Goal: Task Accomplishment & Management: Use online tool/utility

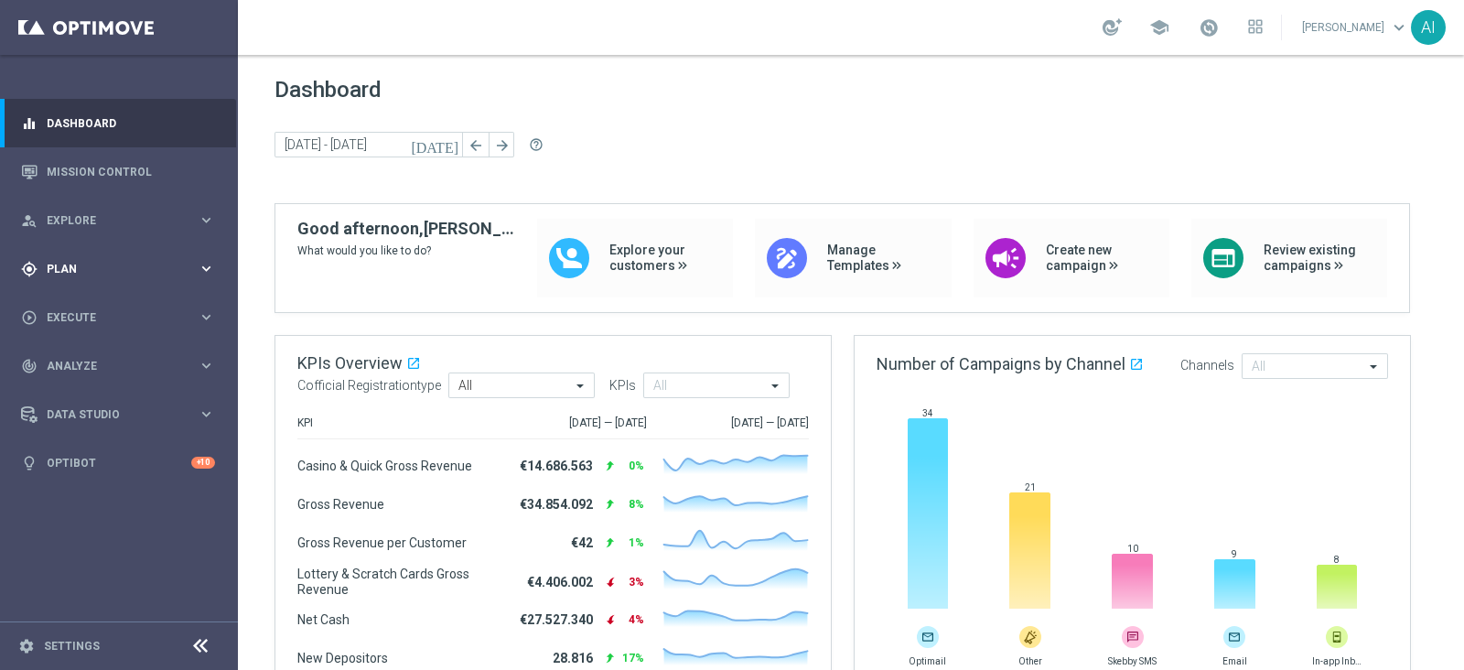
click at [98, 267] on span "Plan" at bounding box center [122, 268] width 151 height 11
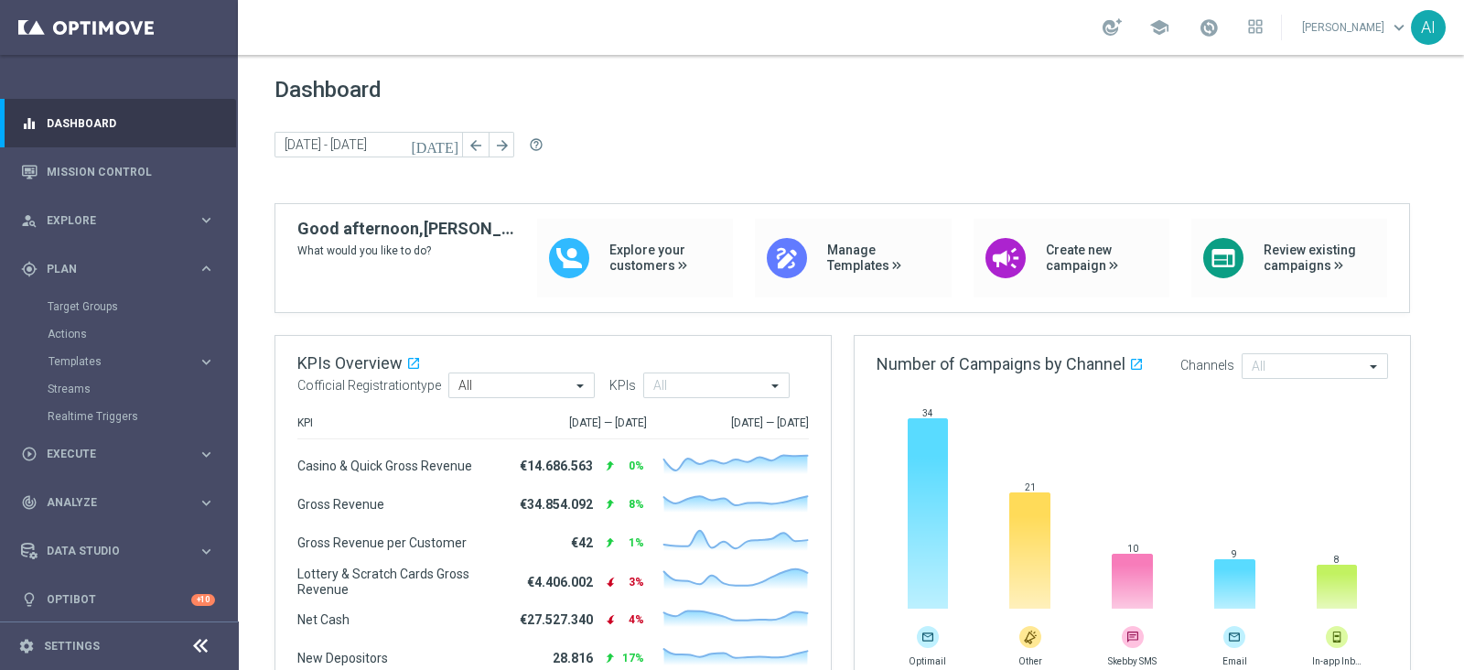
click at [101, 369] on accordion "Templates keyboard_arrow_right Optimail OptiMobile In-App OptiMobile Push Optip…" at bounding box center [142, 361] width 188 height 27
click at [91, 364] on span "Templates" at bounding box center [113, 361] width 131 height 11
click at [87, 391] on link "Optimail" at bounding box center [124, 389] width 134 height 15
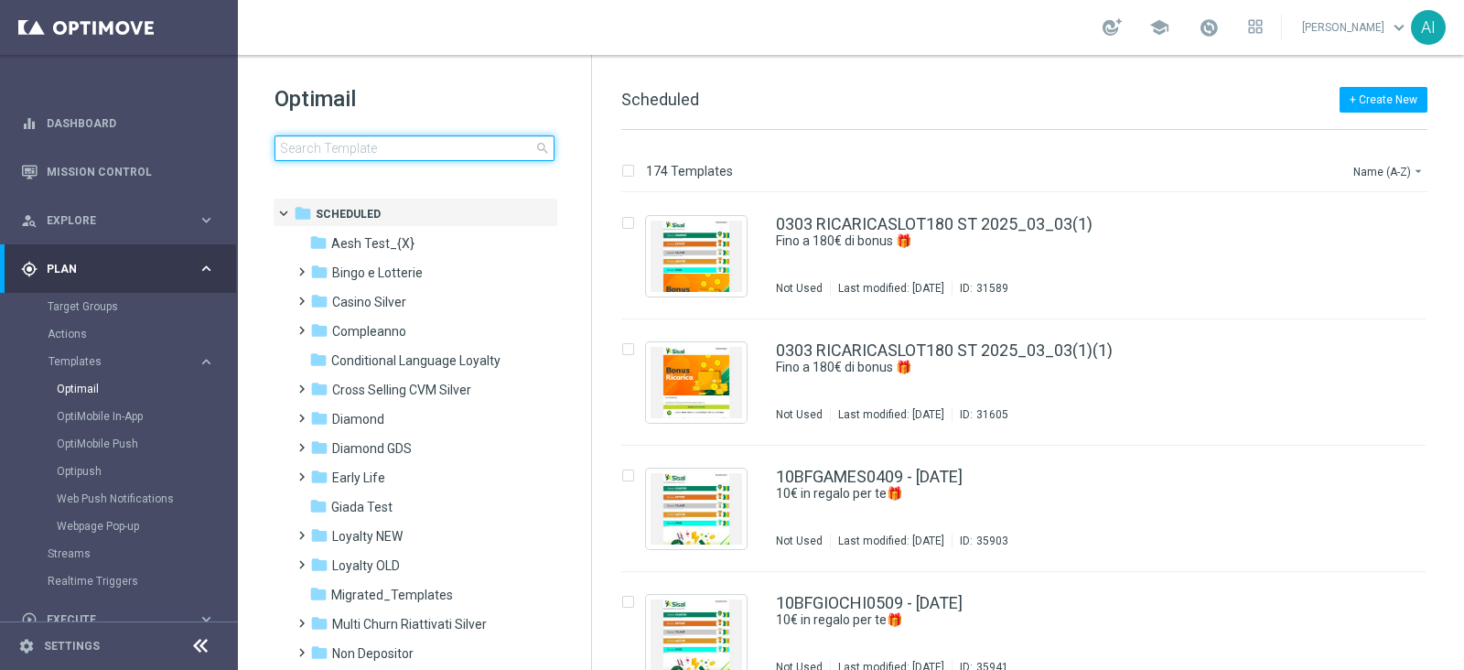
click at [342, 139] on input at bounding box center [414, 148] width 280 height 26
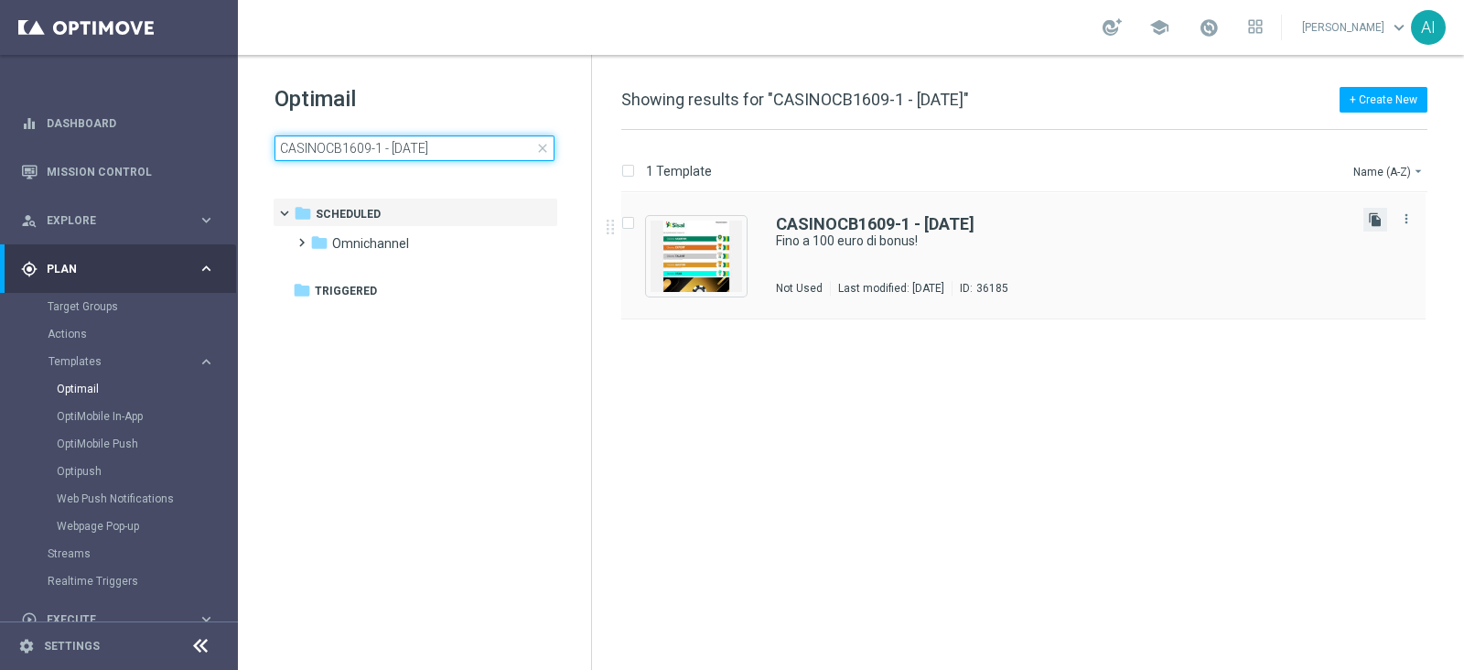
type input "CASINOCB1609-1 - [DATE]"
click at [1368, 216] on icon "file_copy" at bounding box center [1375, 219] width 15 height 15
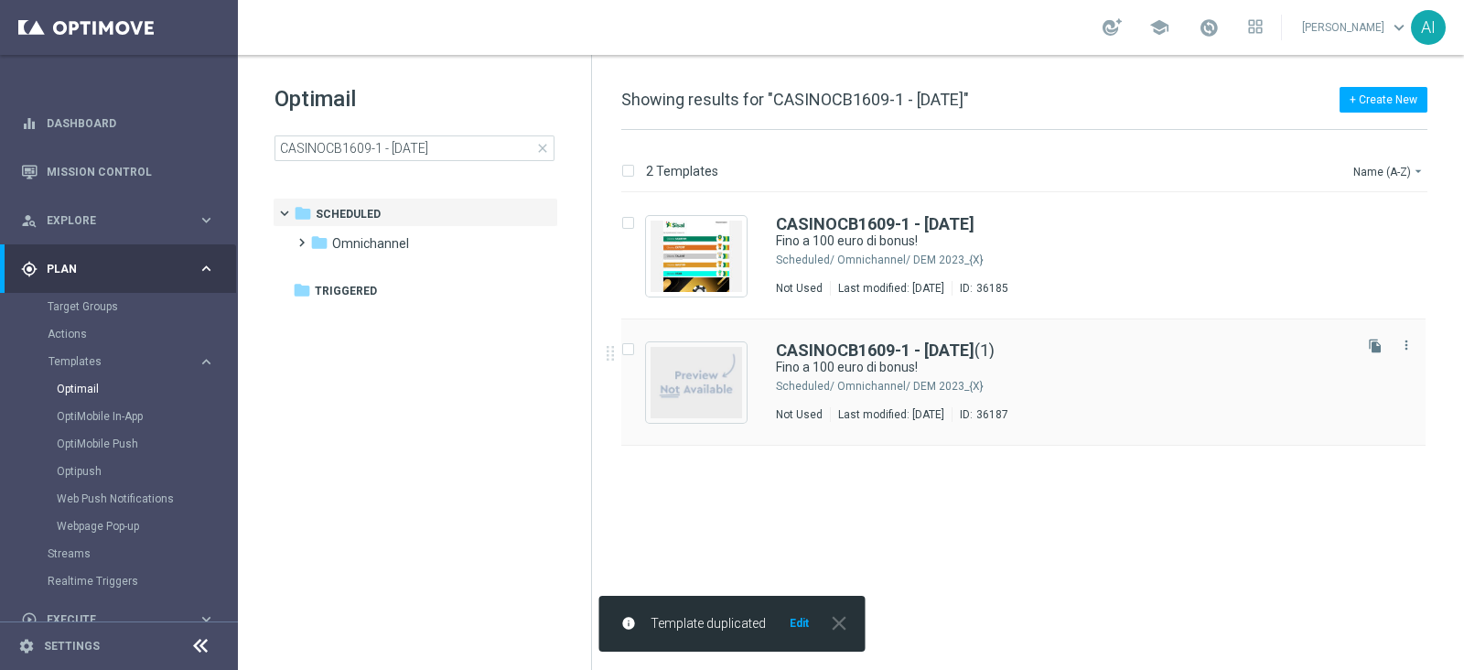
click at [1160, 353] on div "CASINOCB1609-1 - [DATE] (1)" at bounding box center [1062, 350] width 573 height 16
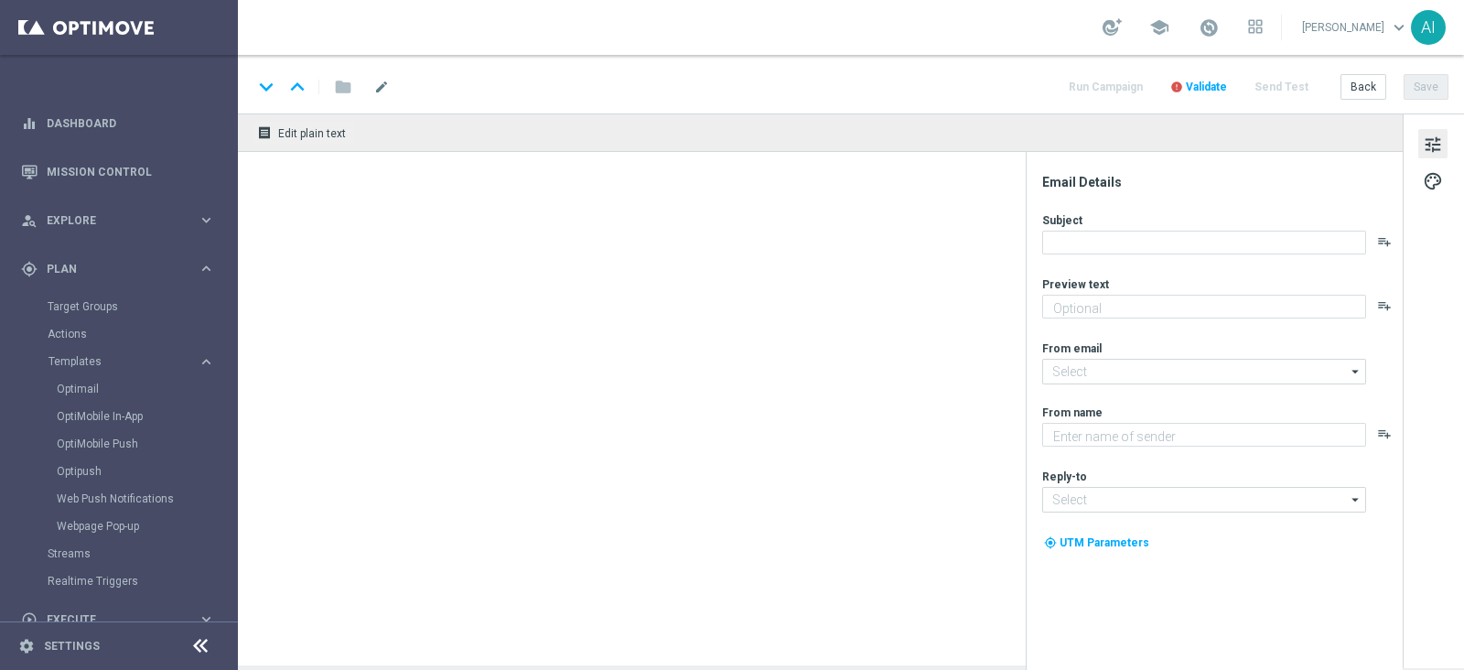
type textarea "Scopri cosa ti abbiamo riservato!"
type input "[EMAIL_ADDRESS][DOMAIN_NAME]"
type textarea "Sisal"
type input "[EMAIL_ADDRESS][DOMAIN_NAME]"
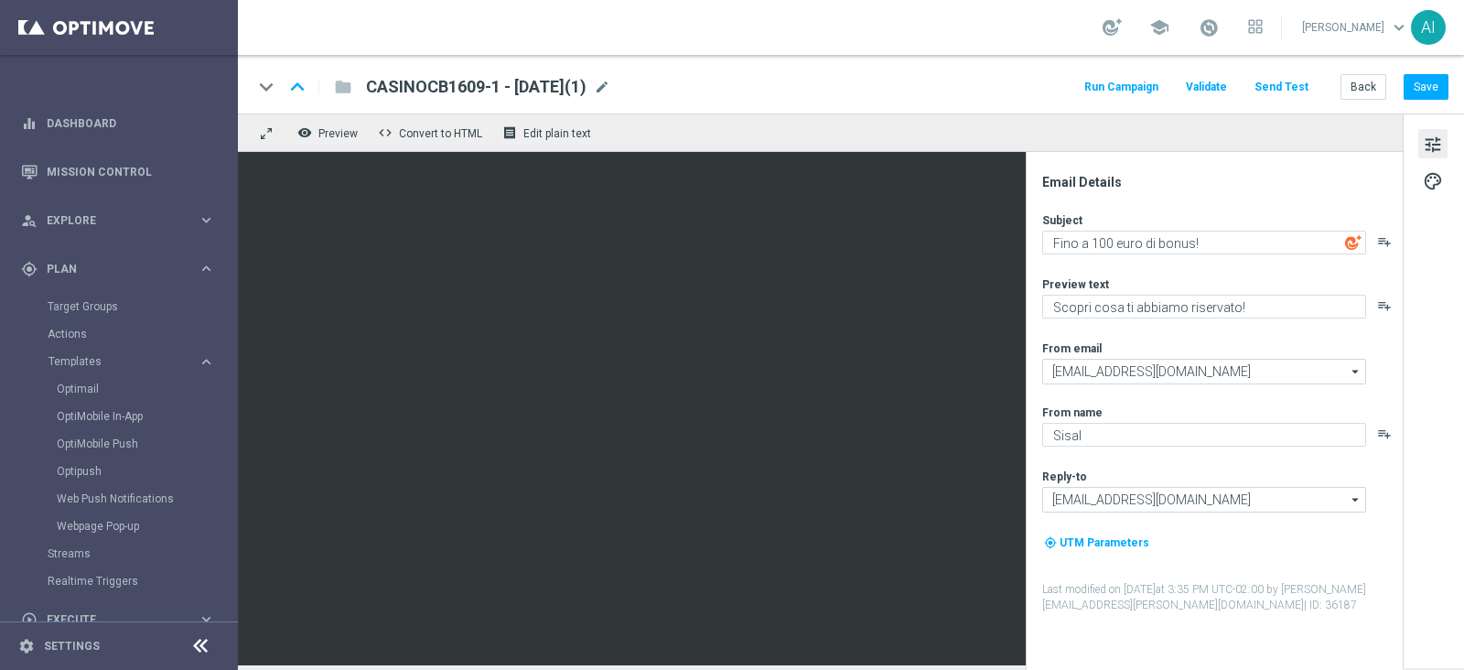
click at [490, 84] on span "CASINOCB1609-1 - [DATE](1)" at bounding box center [476, 87] width 220 height 22
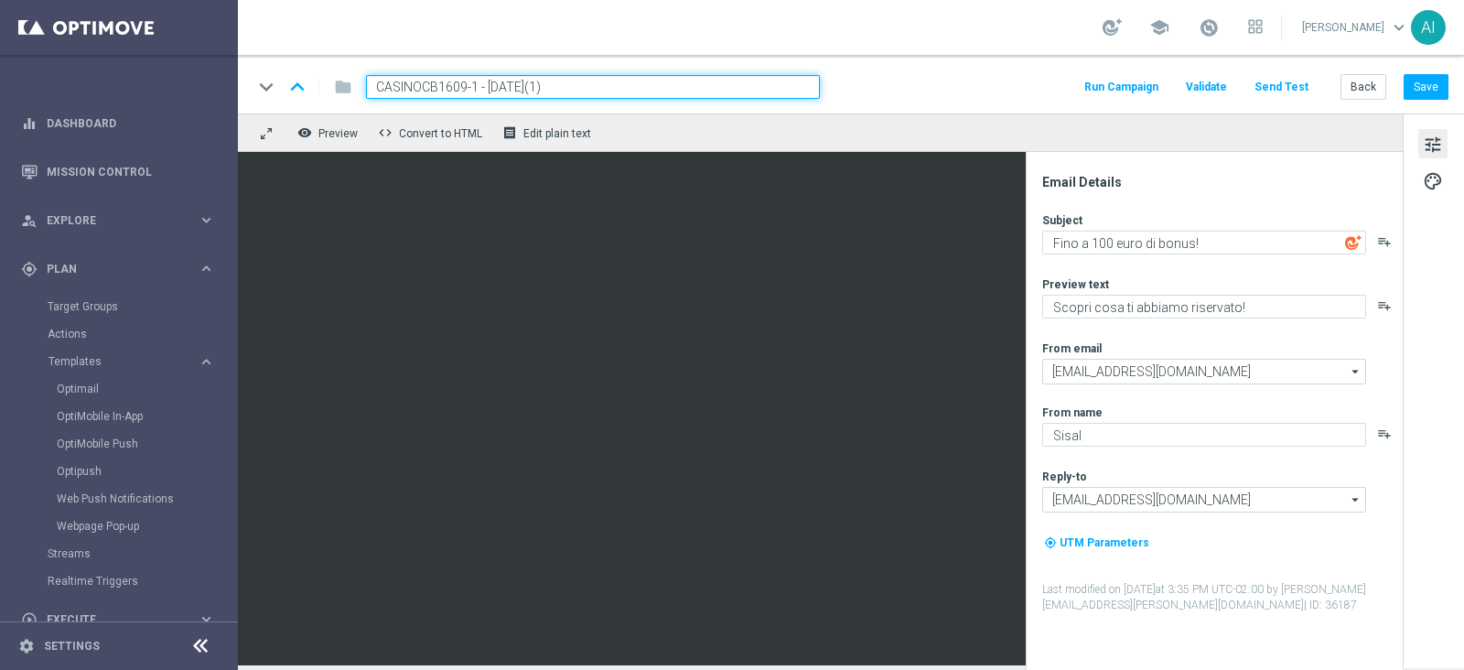
click at [469, 84] on input "CASINOCB1609-1 - [DATE](1)" at bounding box center [593, 87] width 454 height 24
type input "CASINOCB1609-2 - [DATE]"
click at [1427, 84] on button "Save" at bounding box center [1425, 87] width 45 height 26
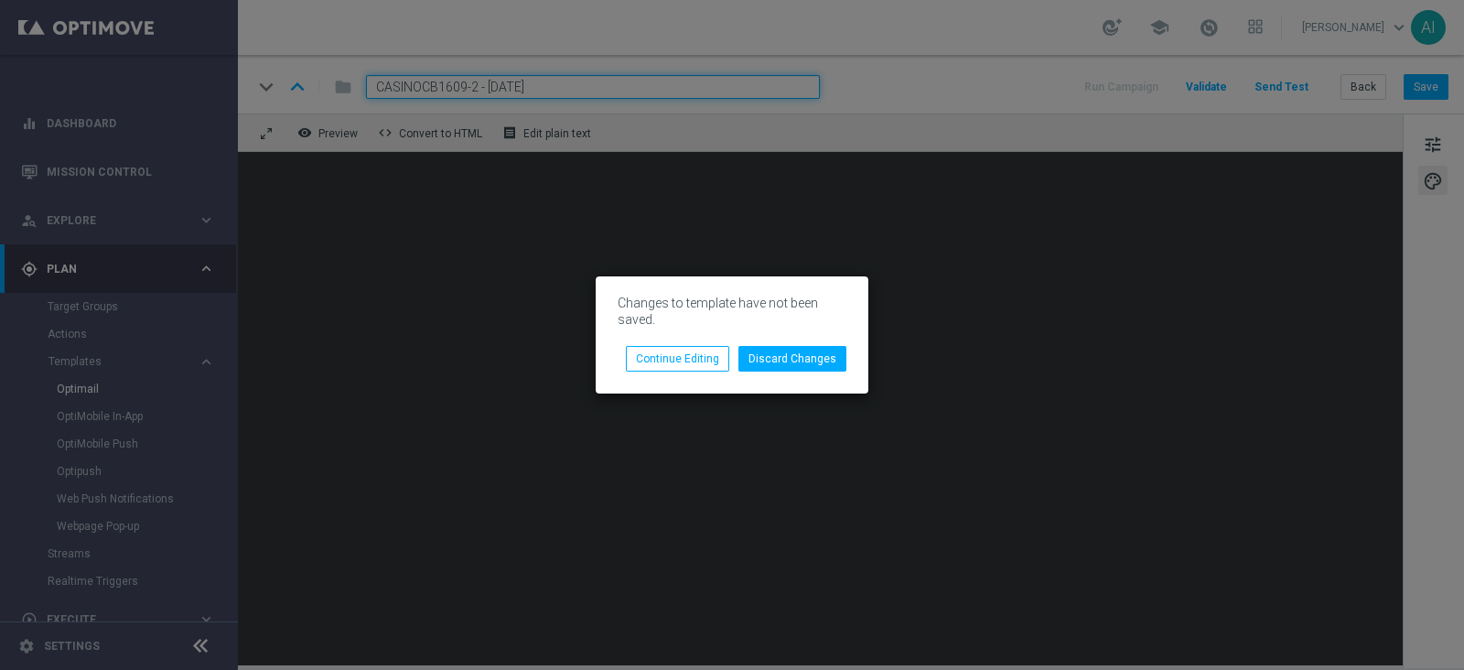
click at [1022, 205] on modal-container "Changes to template have not been saved. Discard Changes Continue Editing" at bounding box center [732, 335] width 1464 height 670
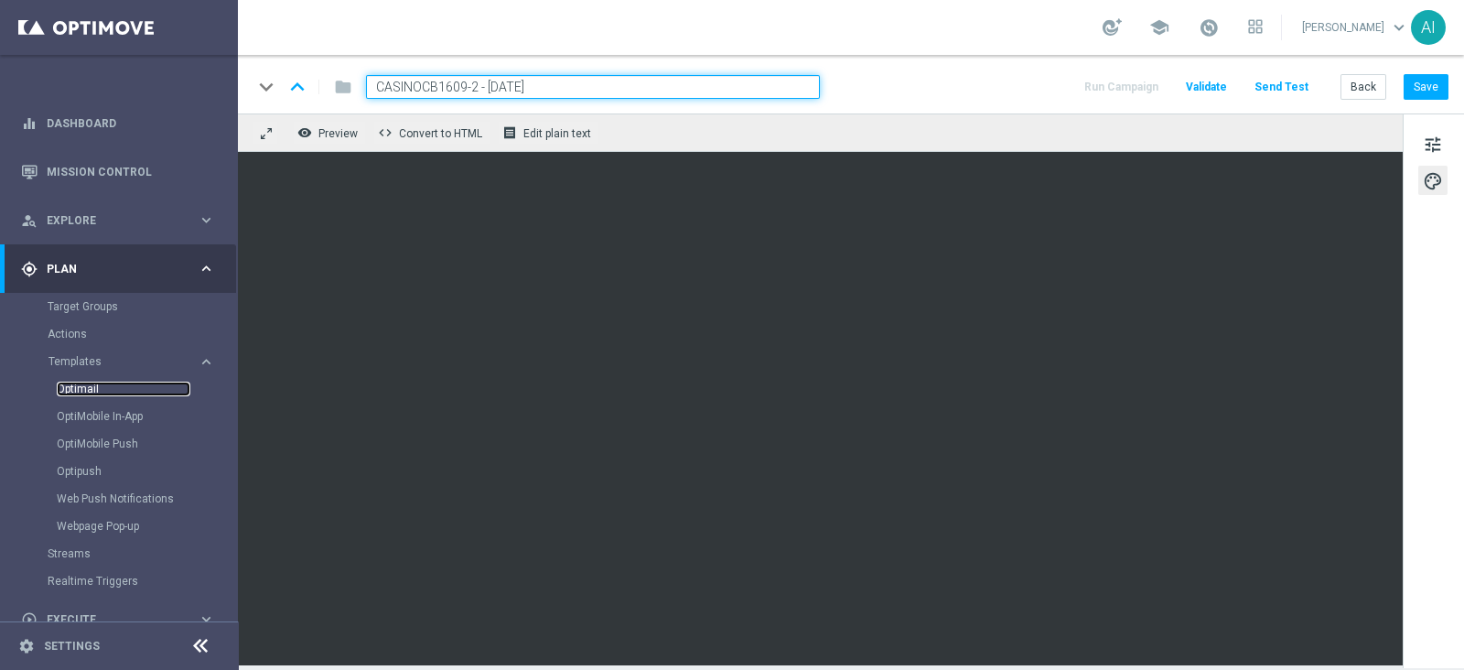
click at [91, 387] on link "Optimail" at bounding box center [124, 389] width 134 height 15
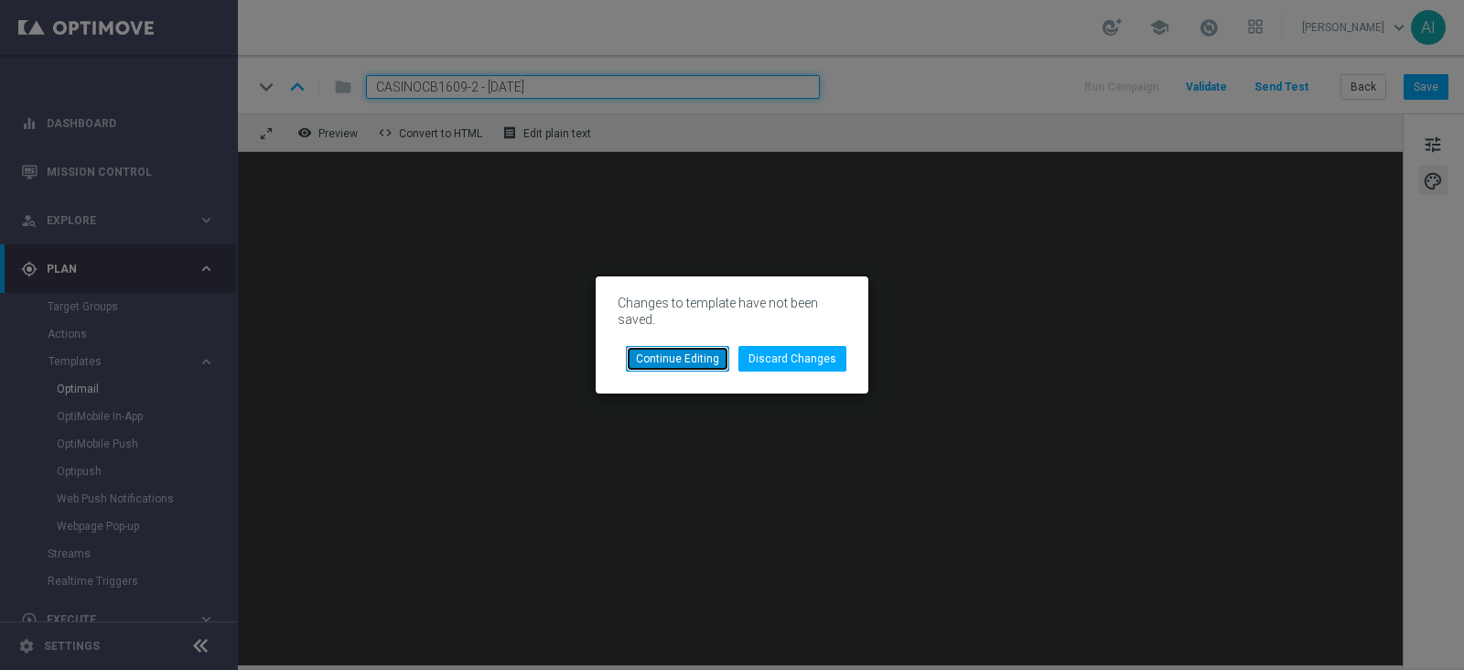
click at [679, 353] on button "Continue Editing" at bounding box center [677, 359] width 103 height 26
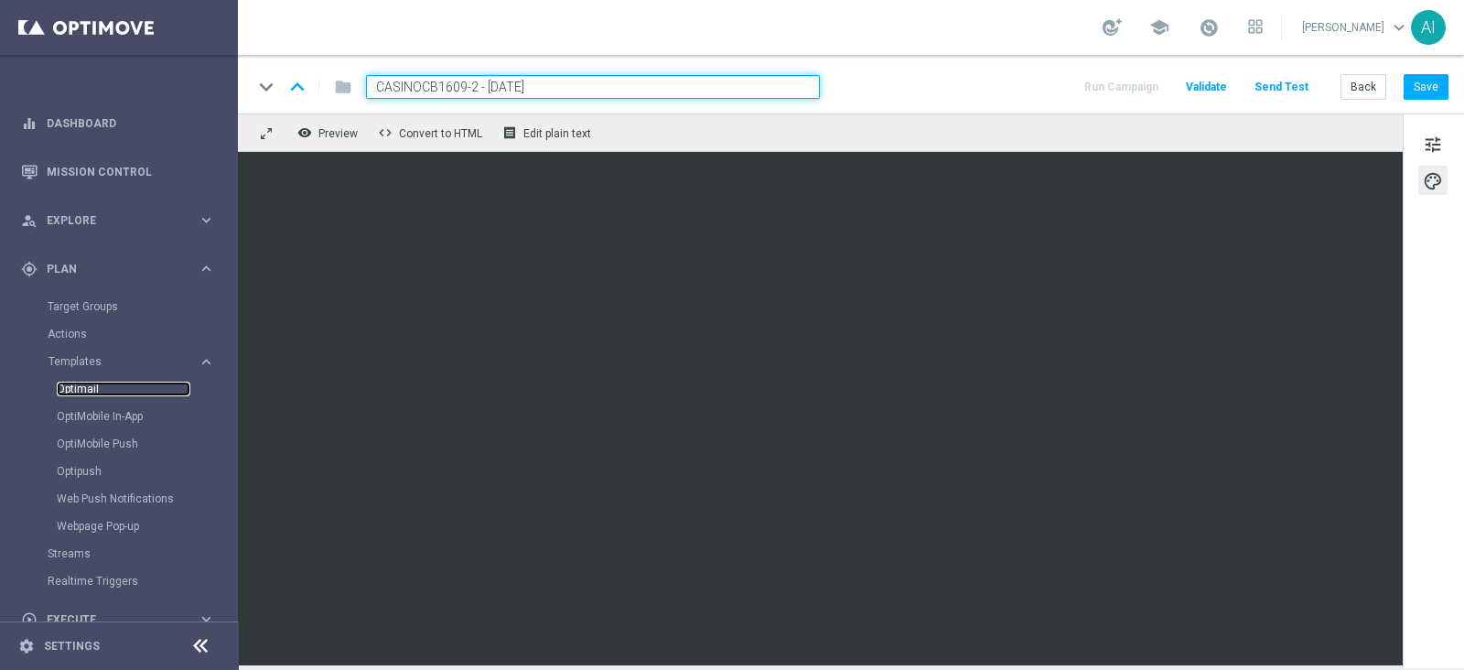
click at [91, 392] on link "Optimail" at bounding box center [124, 389] width 134 height 15
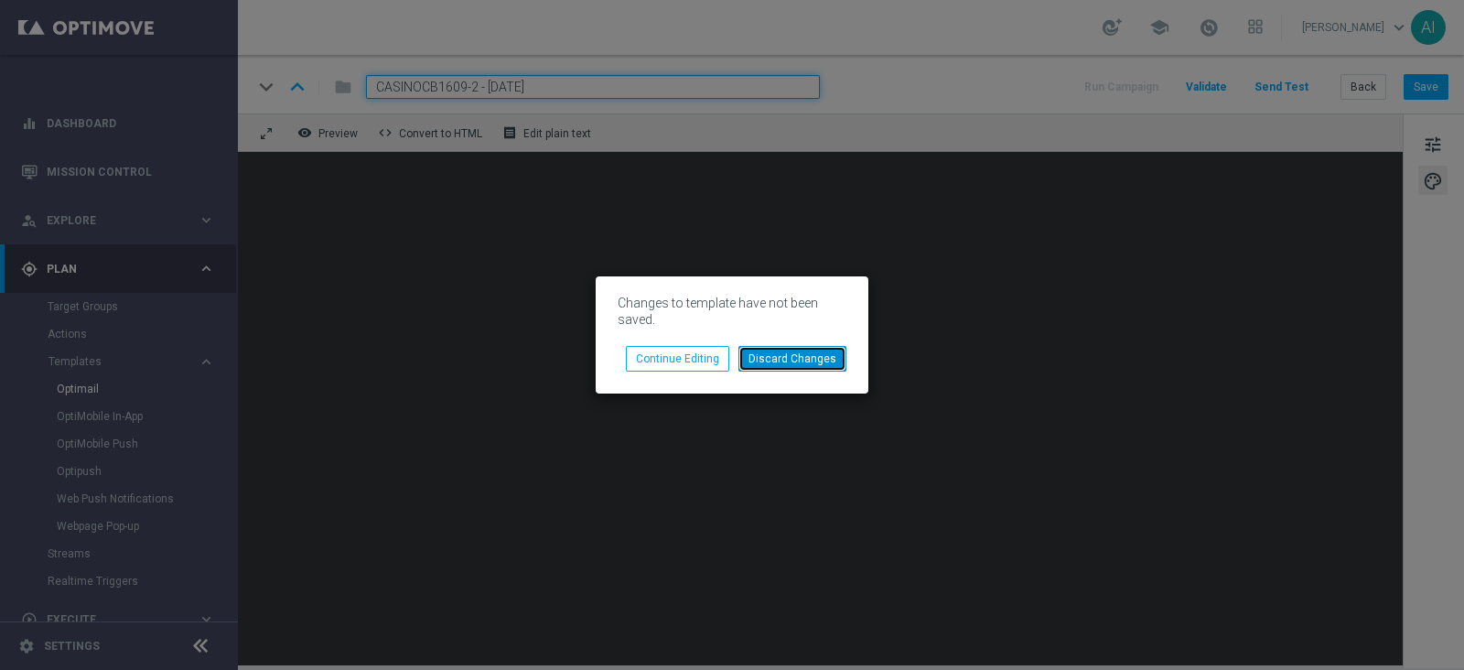
click at [774, 346] on button "Discard Changes" at bounding box center [792, 359] width 108 height 26
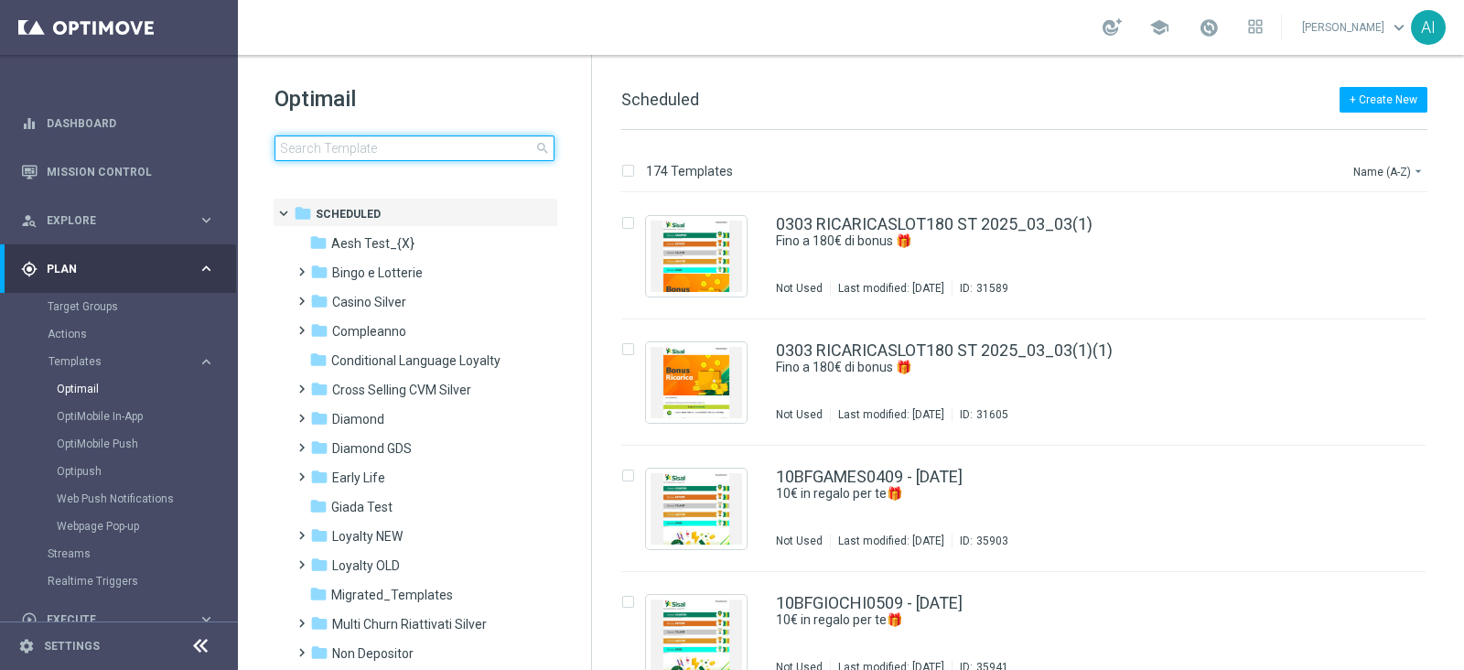
click at [345, 149] on input at bounding box center [414, 148] width 280 height 26
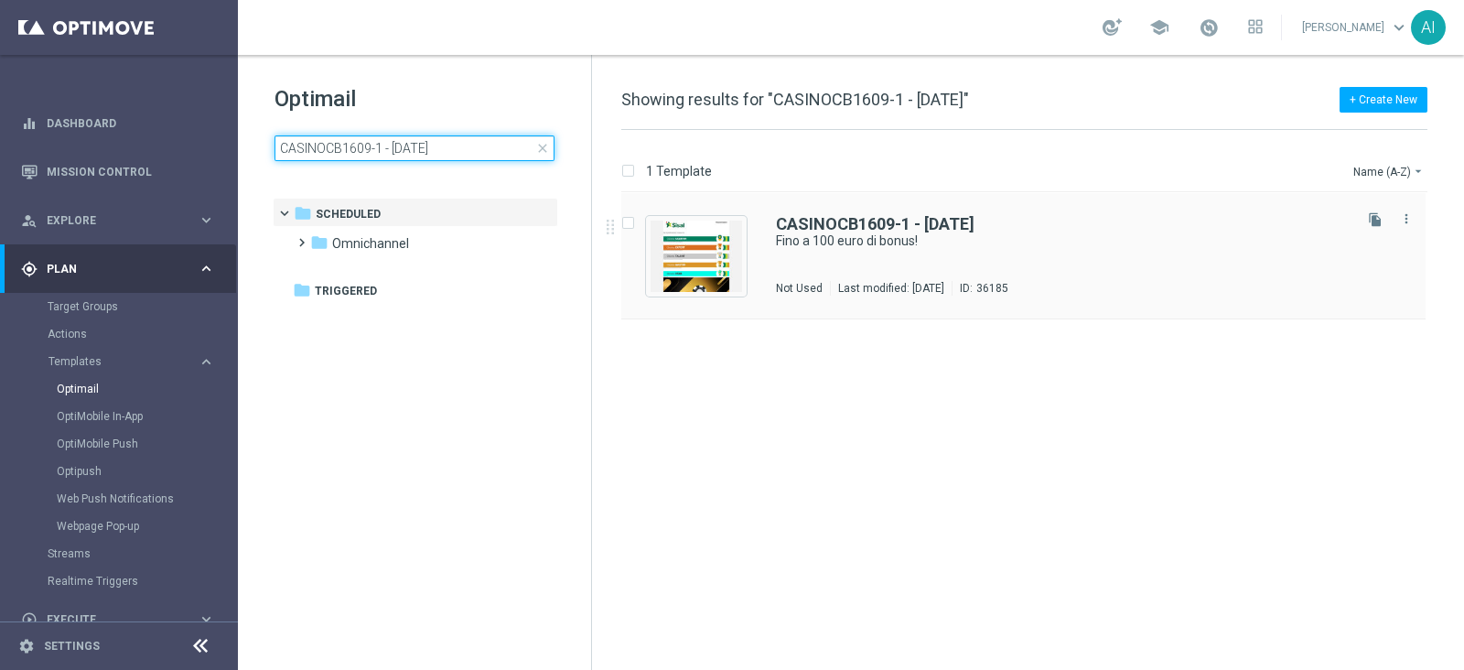
type input "CASINOCB1609-1 - [DATE]"
click at [1121, 253] on div "CASINOCB1609-1 - [DATE] Fino a 100 euro di bonus! Not Used Last modified: [DATE…" at bounding box center [1062, 256] width 573 height 80
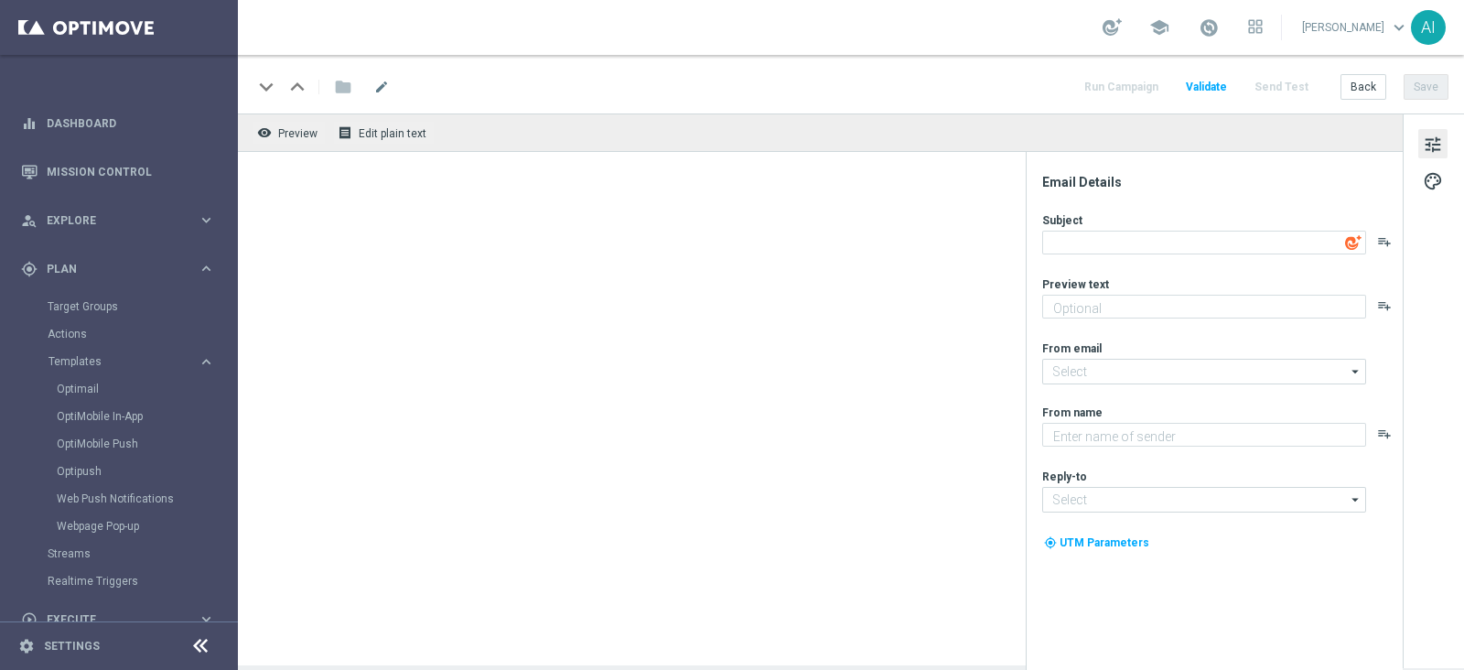
type textarea "Fino a 100 euro di bonus!"
type textarea "Scopri cosa ti abbiamo riservato!"
type input "[EMAIL_ADDRESS][DOMAIN_NAME]"
type textarea "Sisal"
type input "[EMAIL_ADDRESS][DOMAIN_NAME]"
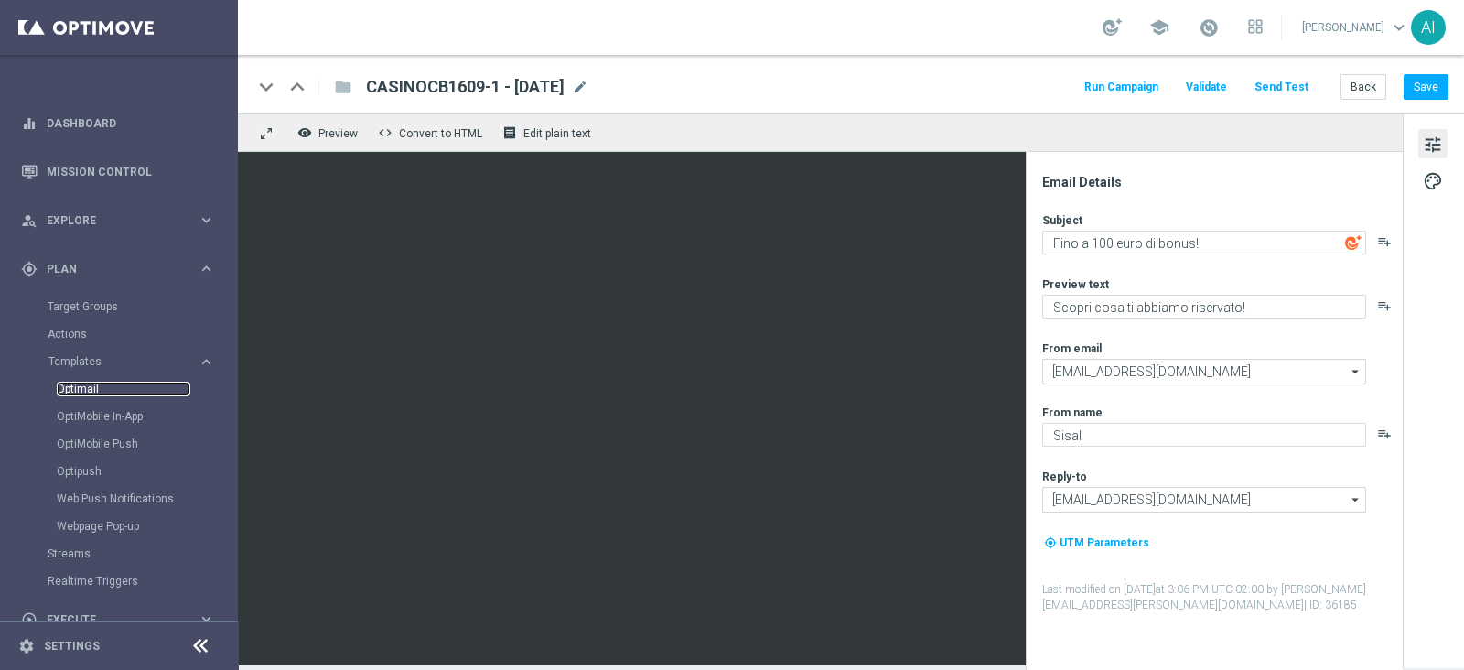
click at [87, 386] on link "Optimail" at bounding box center [124, 389] width 134 height 15
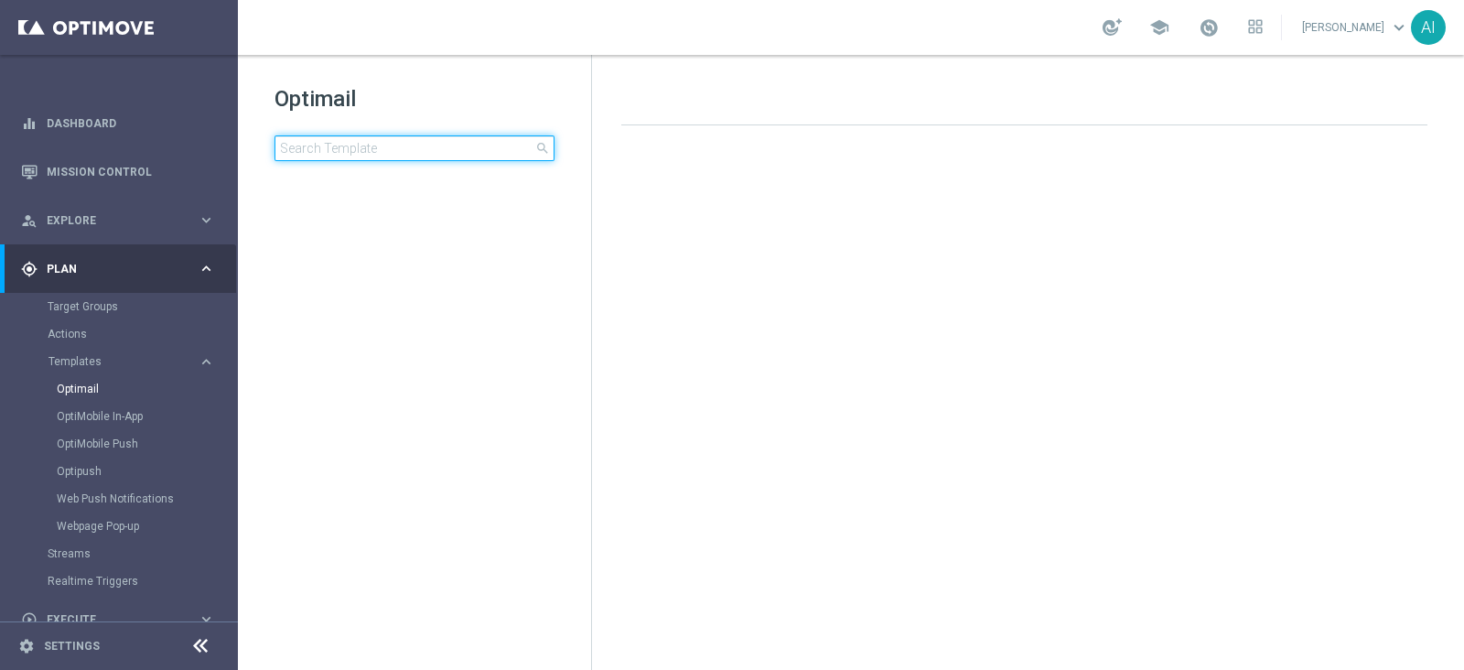
click at [389, 142] on input at bounding box center [414, 148] width 280 height 26
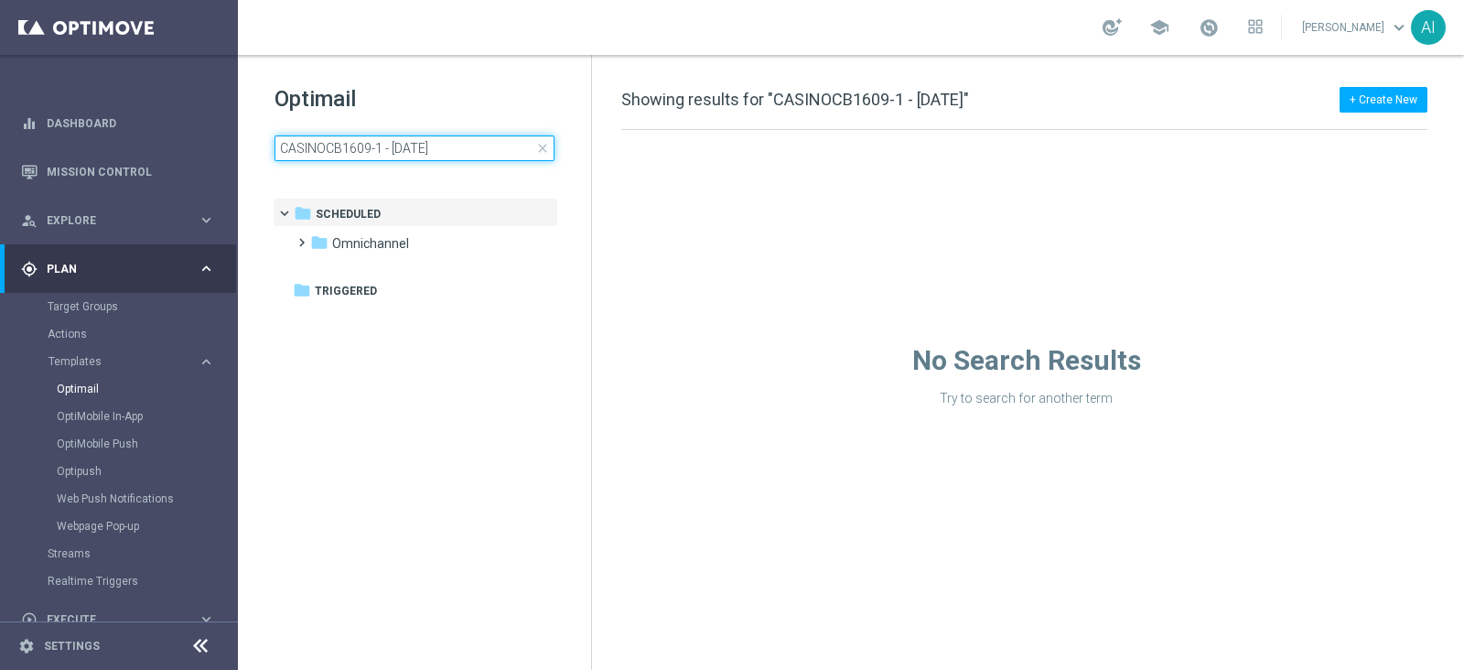
click at [373, 148] on input "CASINOCB1609-1 - [DATE]" at bounding box center [414, 148] width 280 height 26
type input "CASINOCB1609-2 - [DATE]"
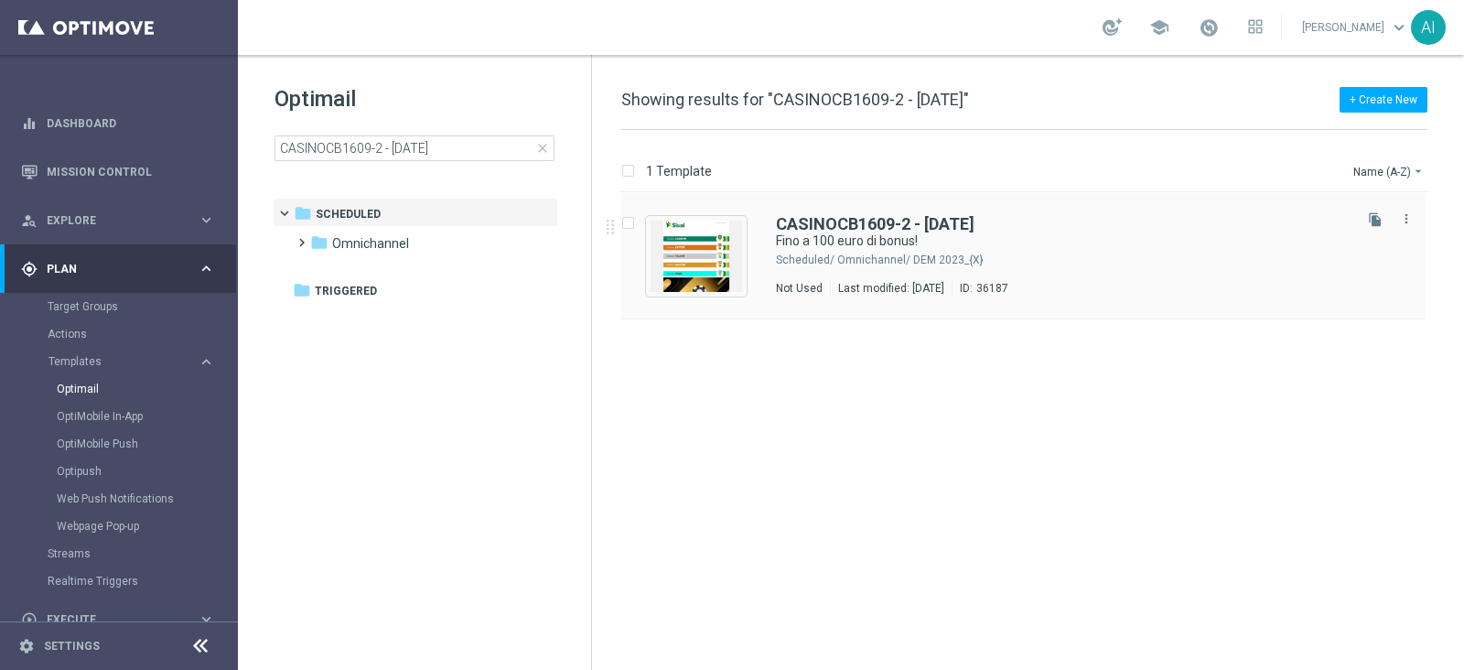
click at [1121, 226] on div "CASINOCB1609-2 - [DATE]" at bounding box center [1062, 224] width 573 height 16
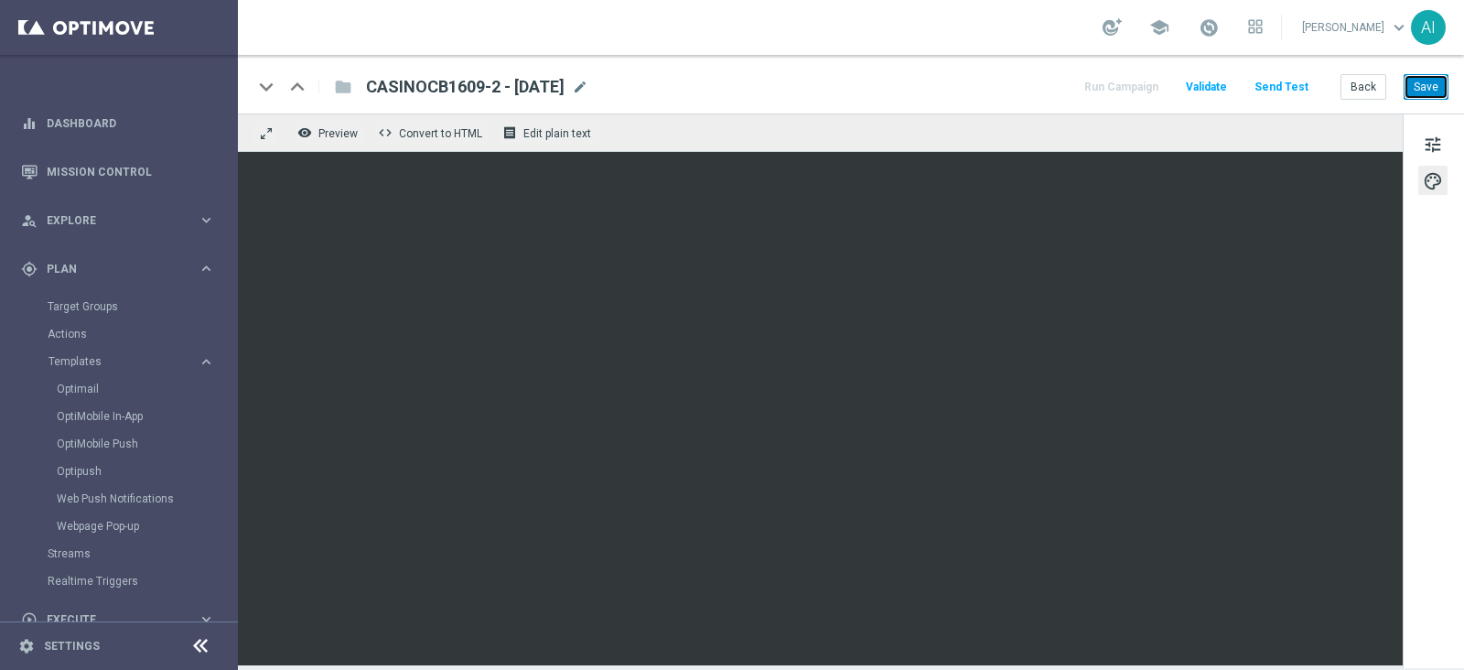
click at [1417, 94] on button "Save" at bounding box center [1425, 87] width 45 height 26
